Goal: Check status: Check status

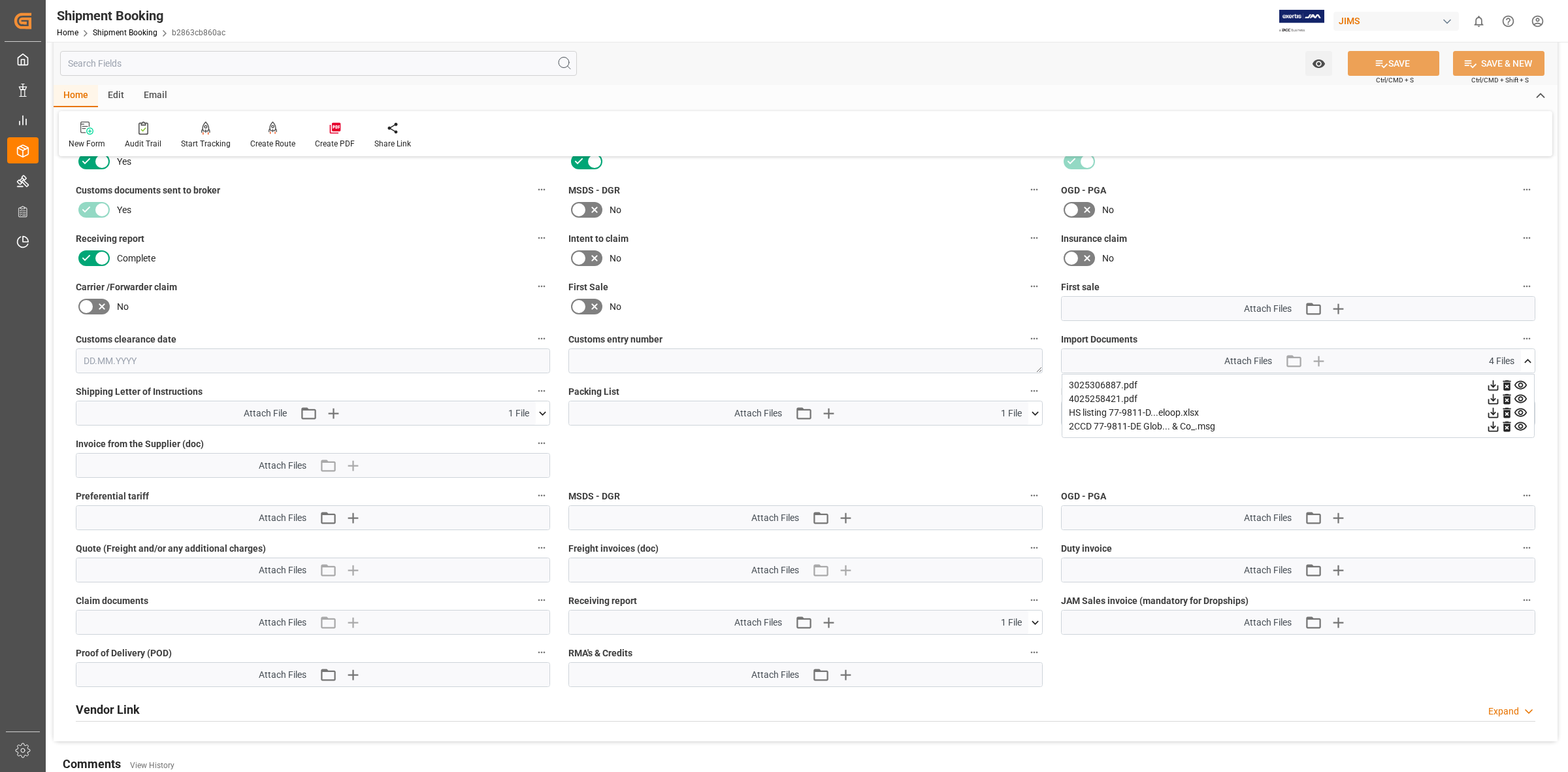
scroll to position [223, 0]
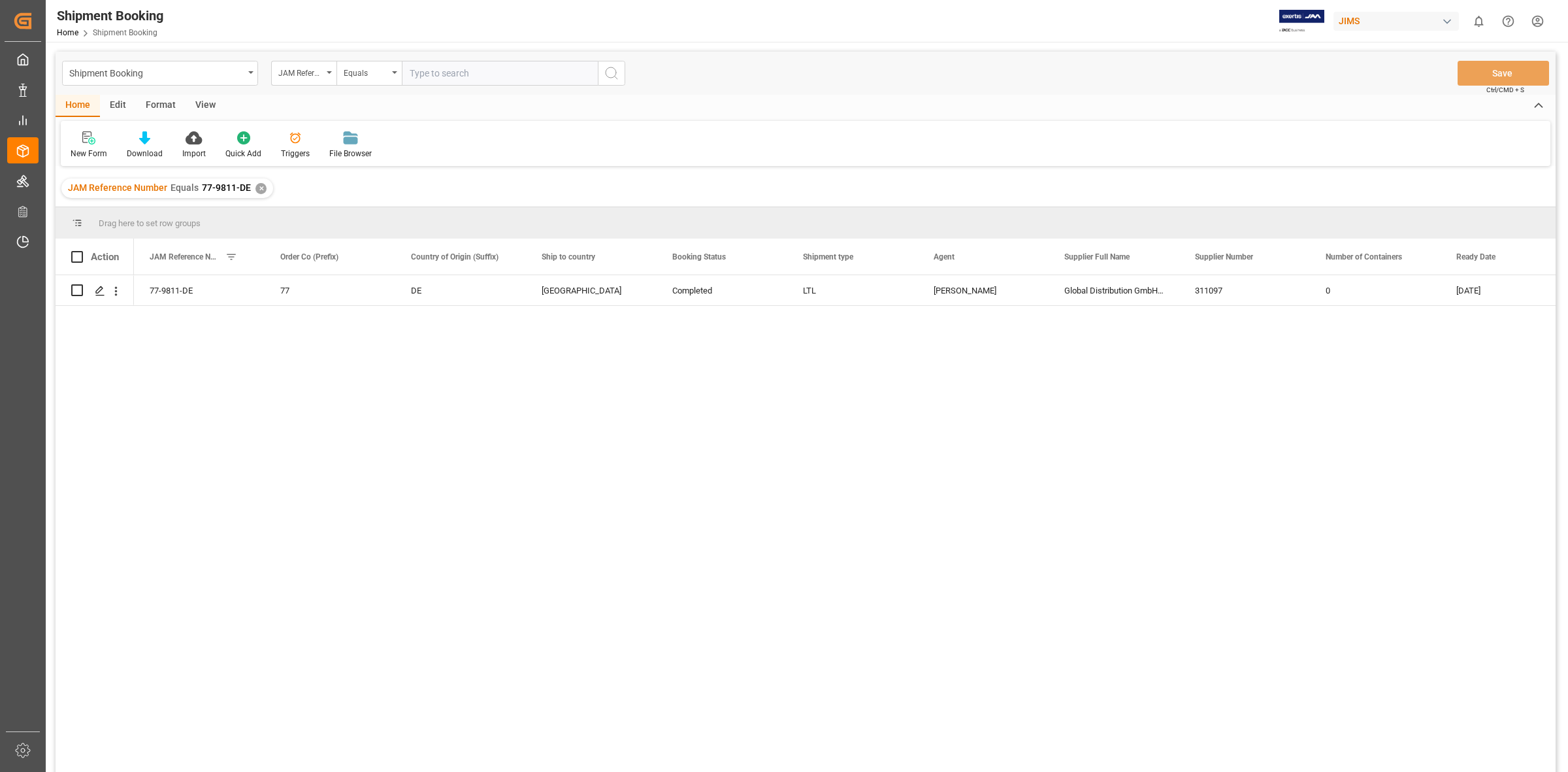
click at [255, 179] on div "JAM Reference Number Equals 77-9811-DE ✕" at bounding box center [167, 188] width 212 height 19
click at [255, 183] on div "JAM Reference Number Equals 77-9811-DE ✕" at bounding box center [167, 188] width 212 height 19
click at [256, 189] on div "✕" at bounding box center [261, 188] width 11 height 11
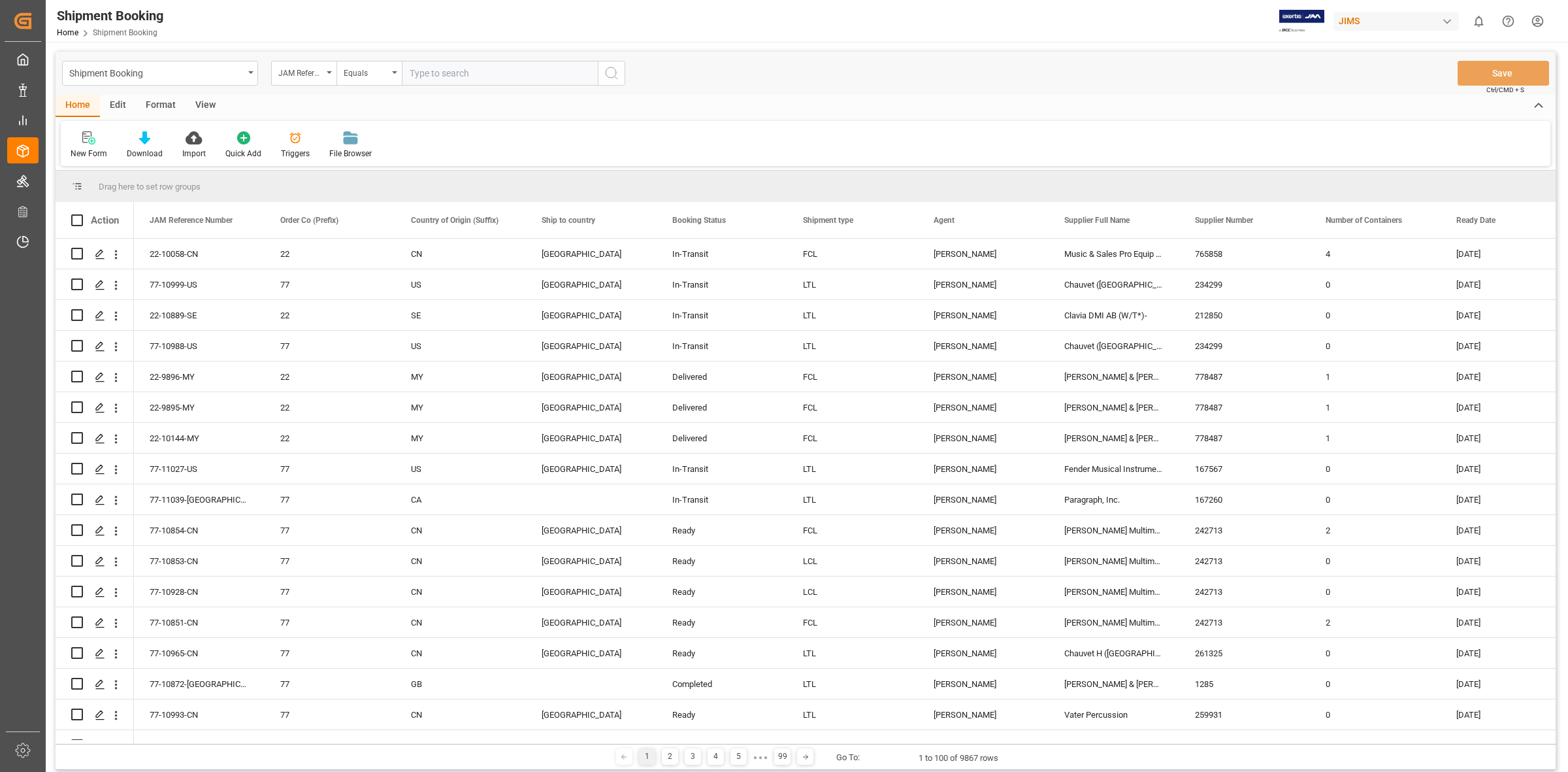
click at [413, 79] on input "text" at bounding box center [499, 73] width 196 height 25
type input "77-9574-[GEOGRAPHIC_DATA]"
click at [608, 72] on icon "search button" at bounding box center [611, 73] width 16 height 16
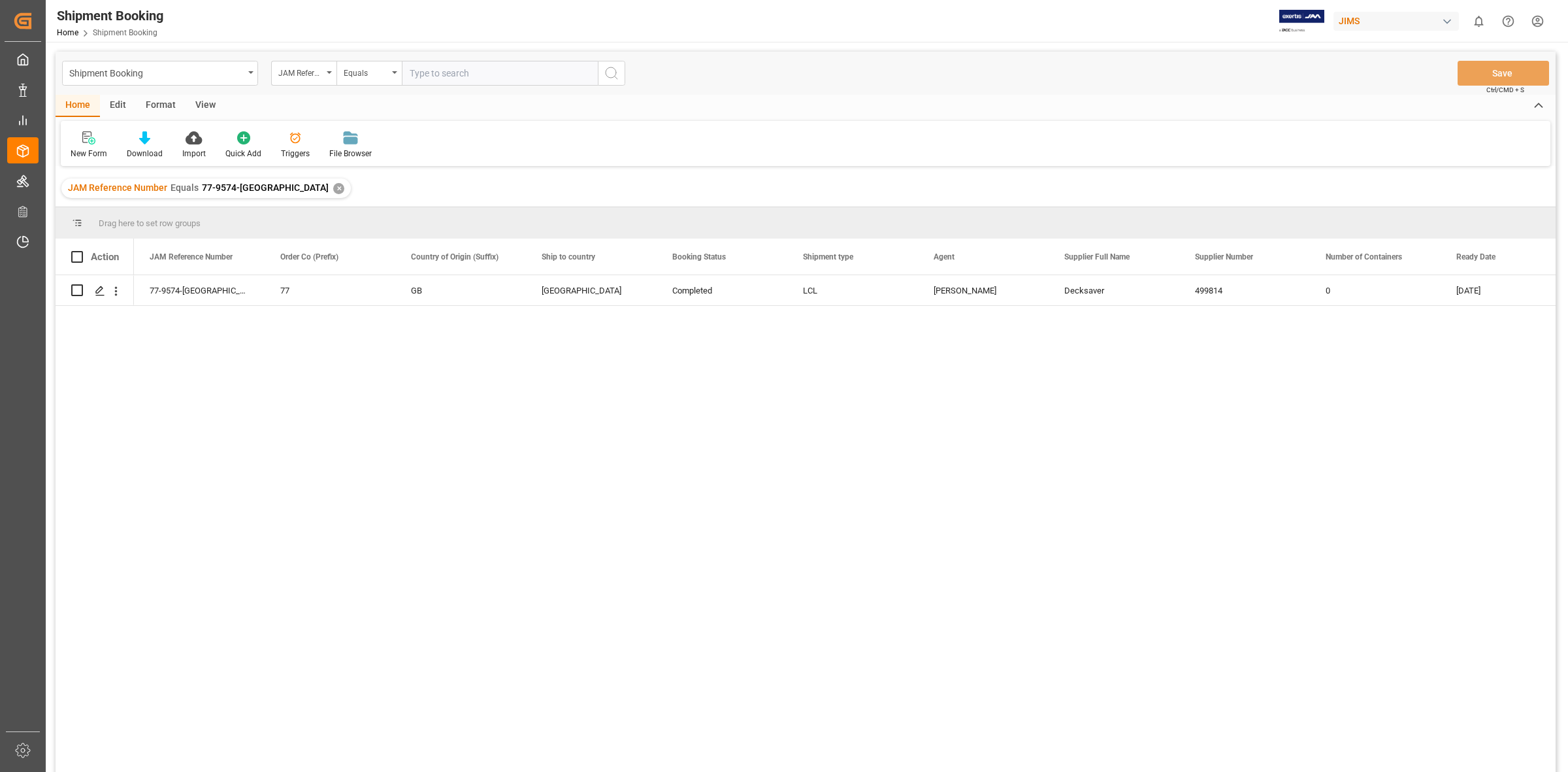
click at [239, 433] on div "77-9574-GB 77 GB [GEOGRAPHIC_DATA] Completed LCL JangGyu [PERSON_NAME] Decksave…" at bounding box center [845, 527] width 1421 height 505
click at [100, 293] on icon "Press SPACE to select this row." at bounding box center [100, 291] width 10 height 10
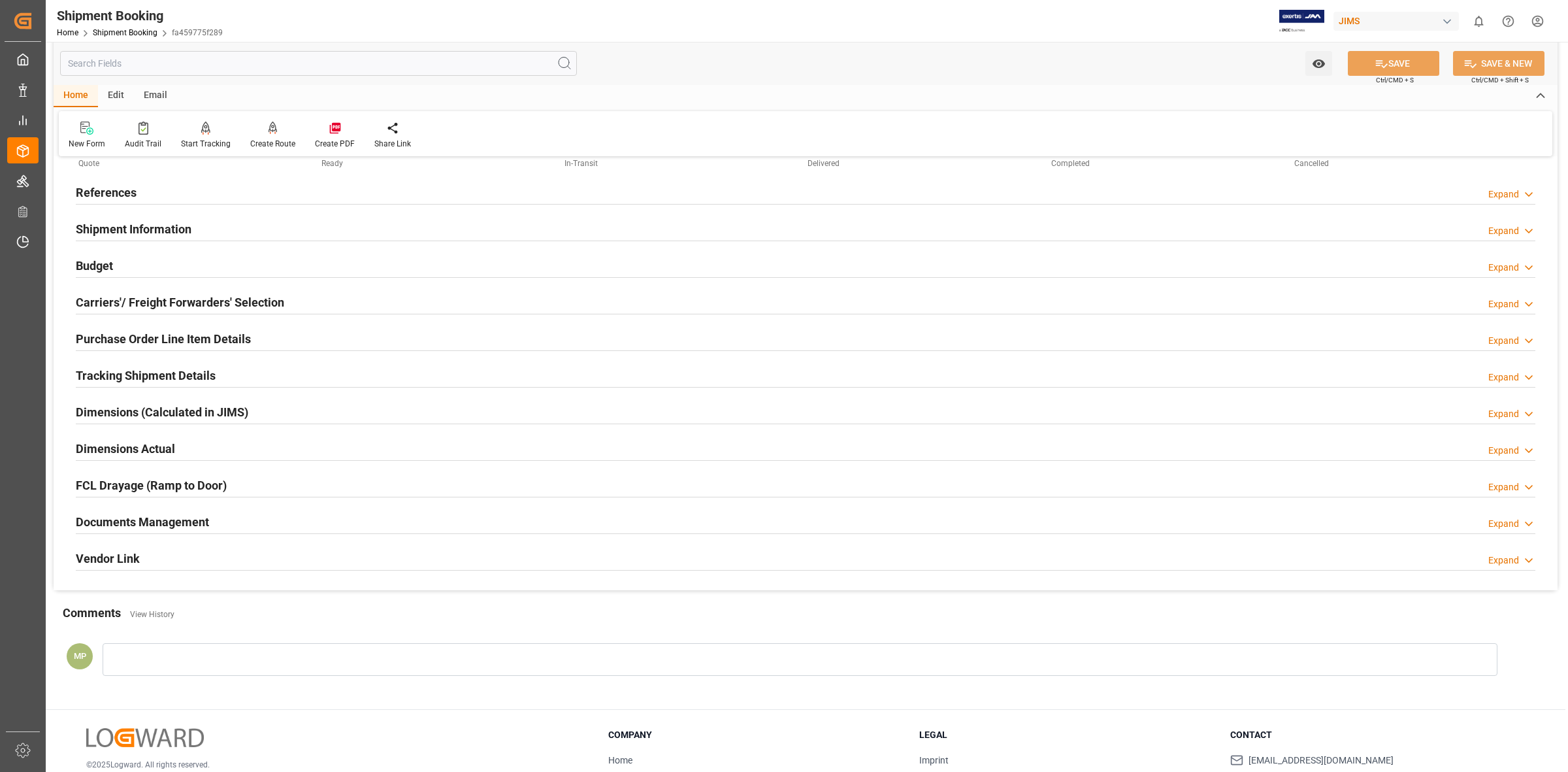
scroll to position [141, 0]
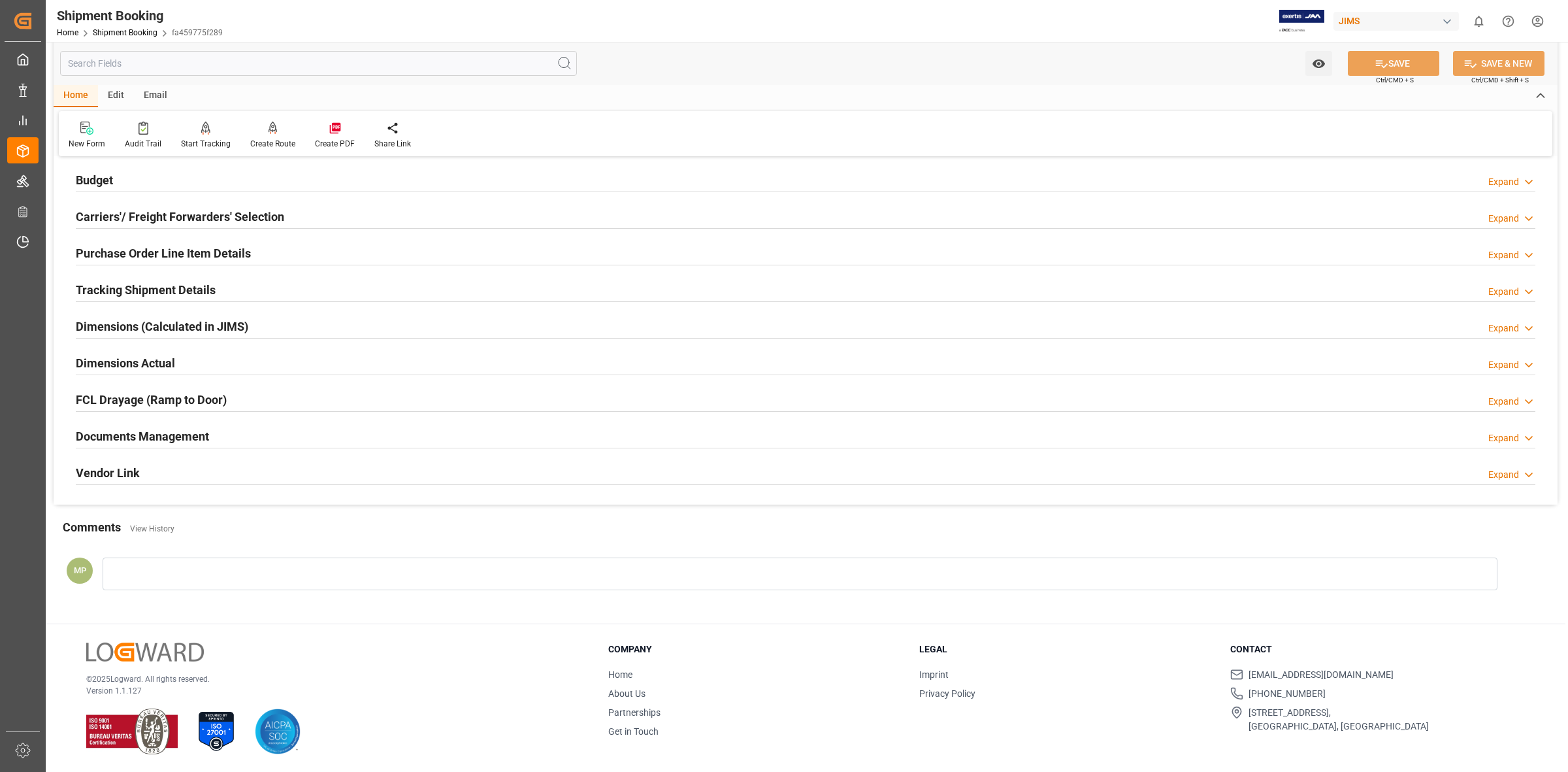
click at [1514, 441] on div "Expand" at bounding box center [1503, 438] width 31 height 13
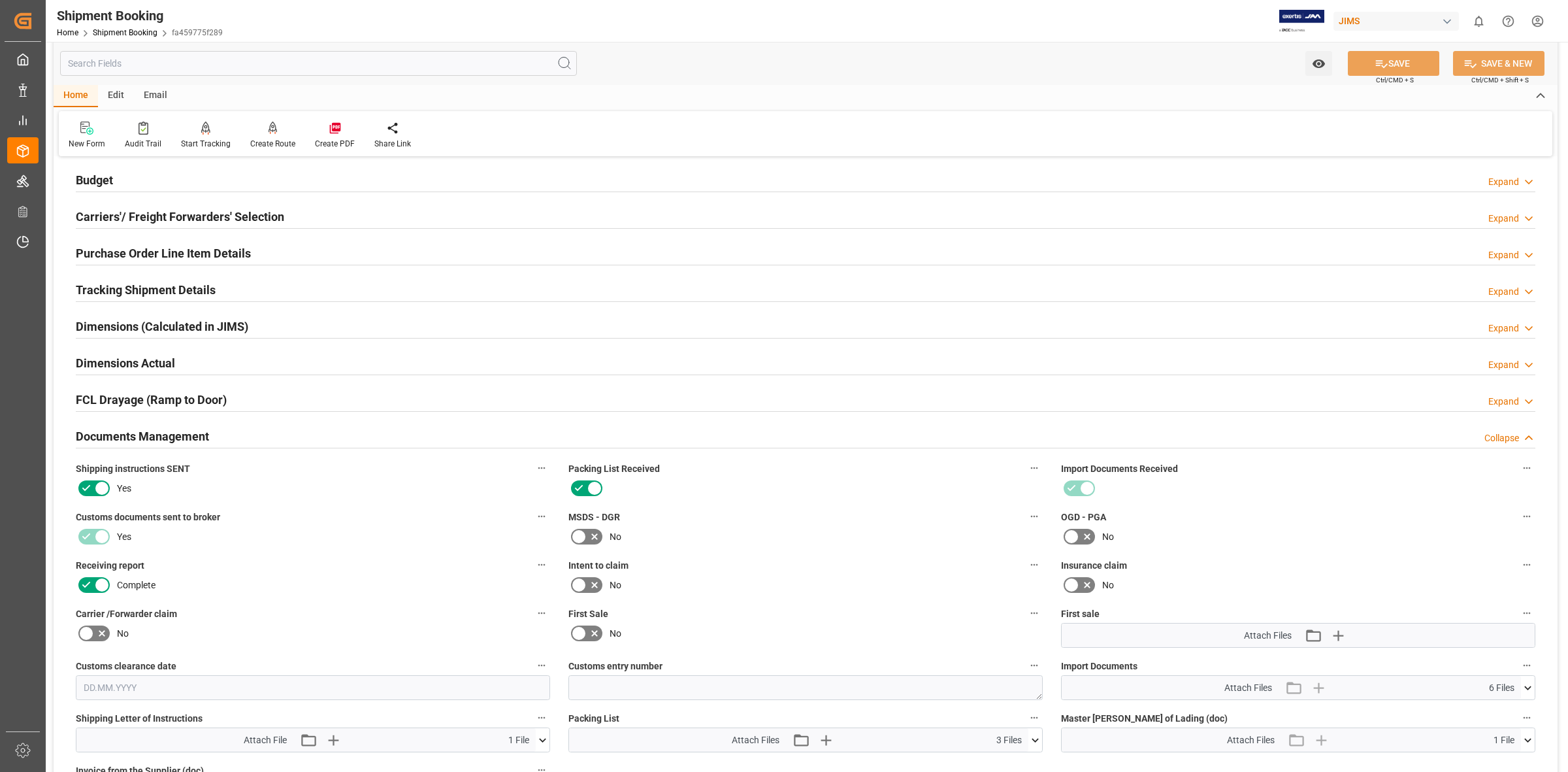
scroll to position [468, 0]
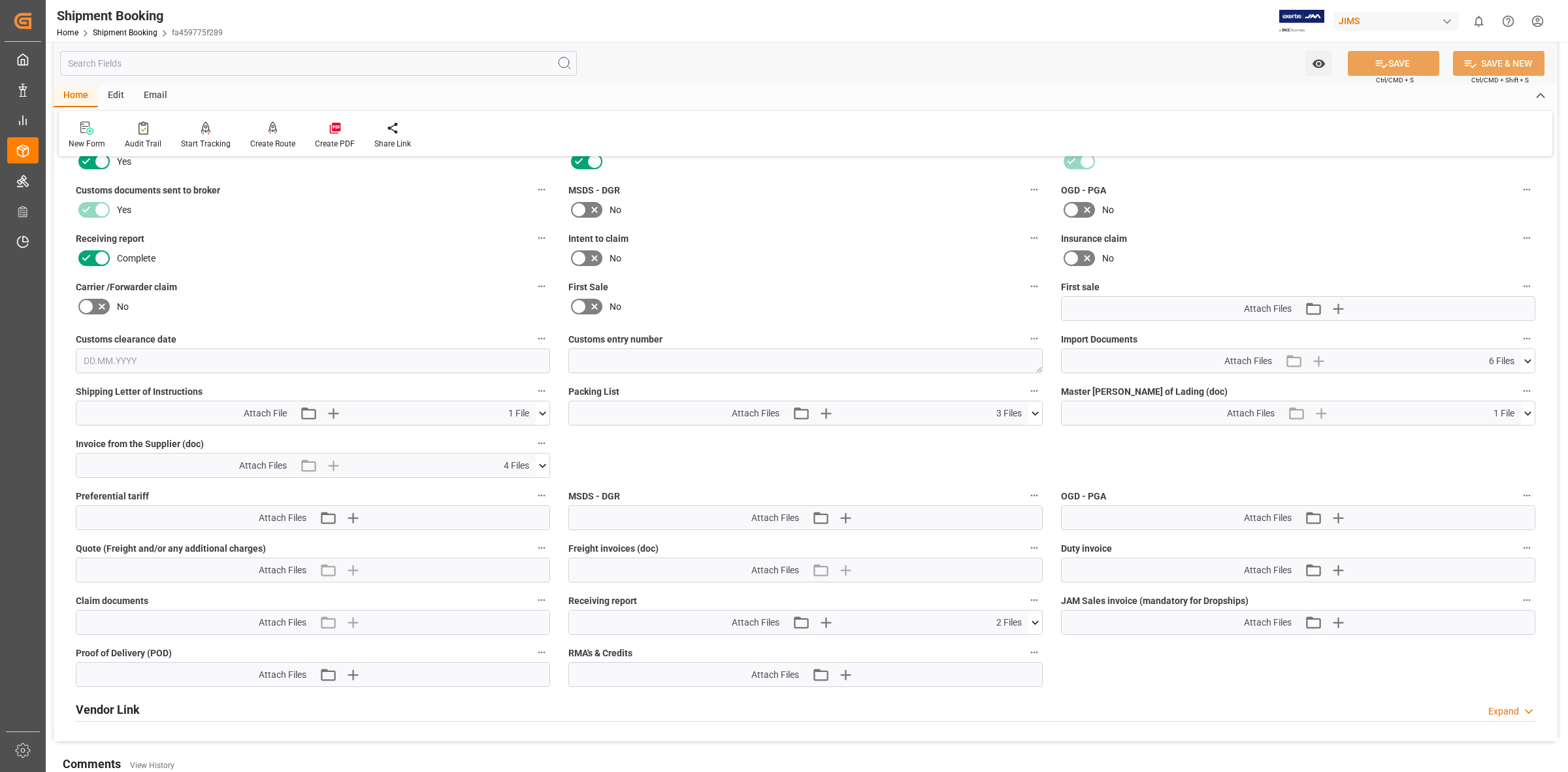
click at [541, 459] on icon at bounding box center [542, 465] width 13 height 13
click at [534, 515] on icon at bounding box center [535, 517] width 13 height 8
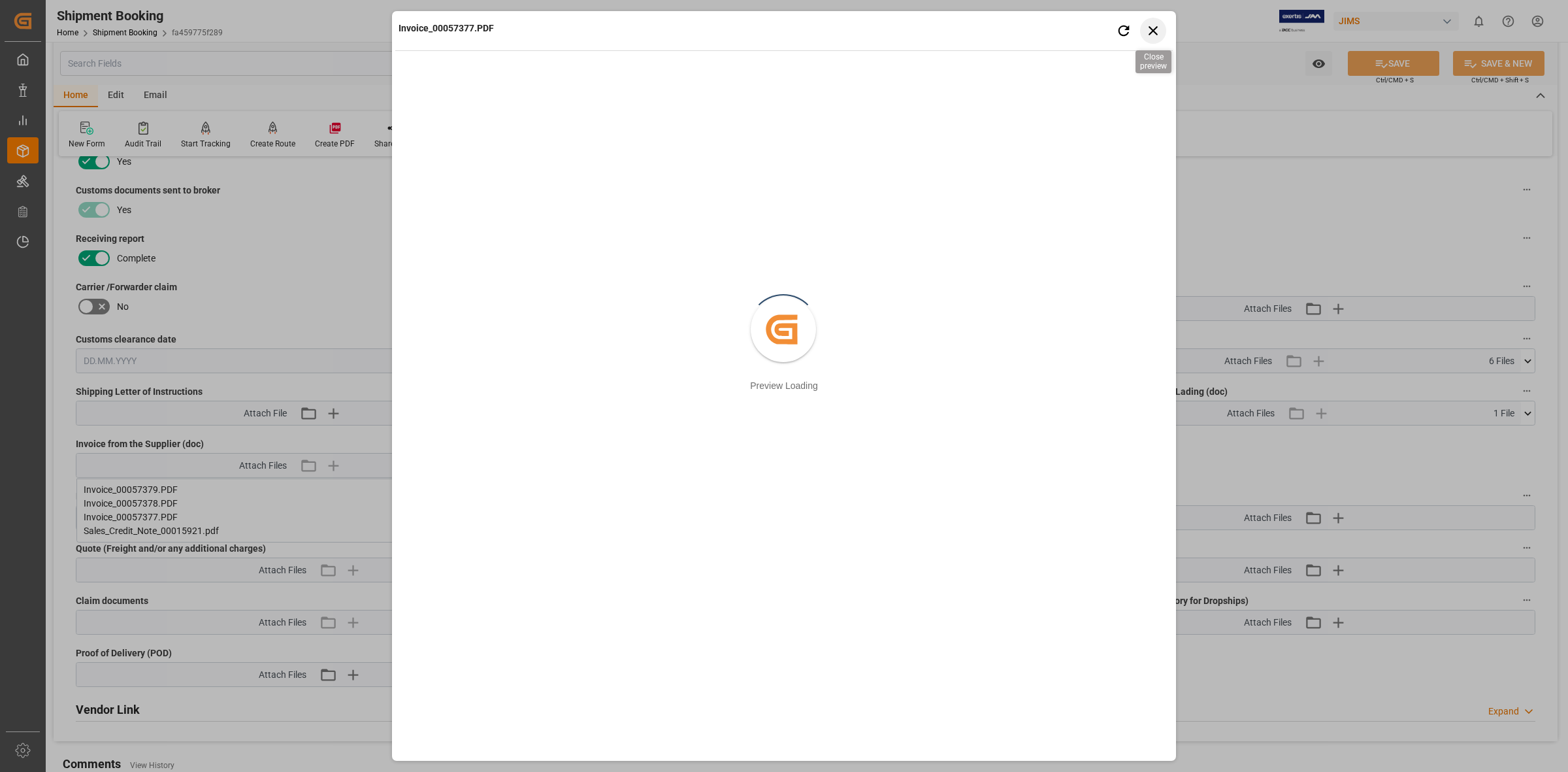
click at [1154, 31] on icon "button" at bounding box center [1152, 30] width 9 height 9
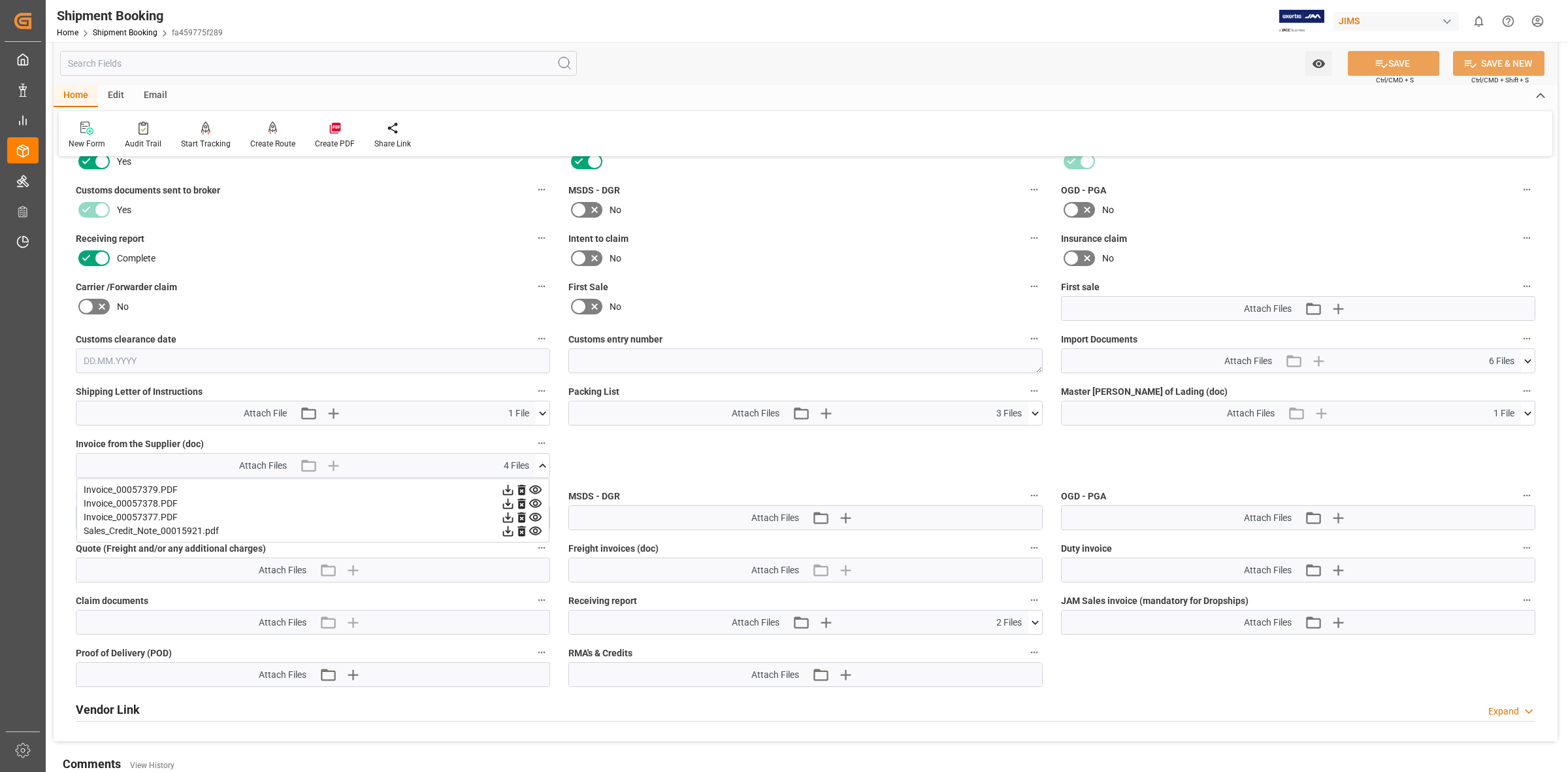
click at [506, 516] on icon at bounding box center [508, 517] width 10 height 10
